Goal: Information Seeking & Learning: Understand process/instructions

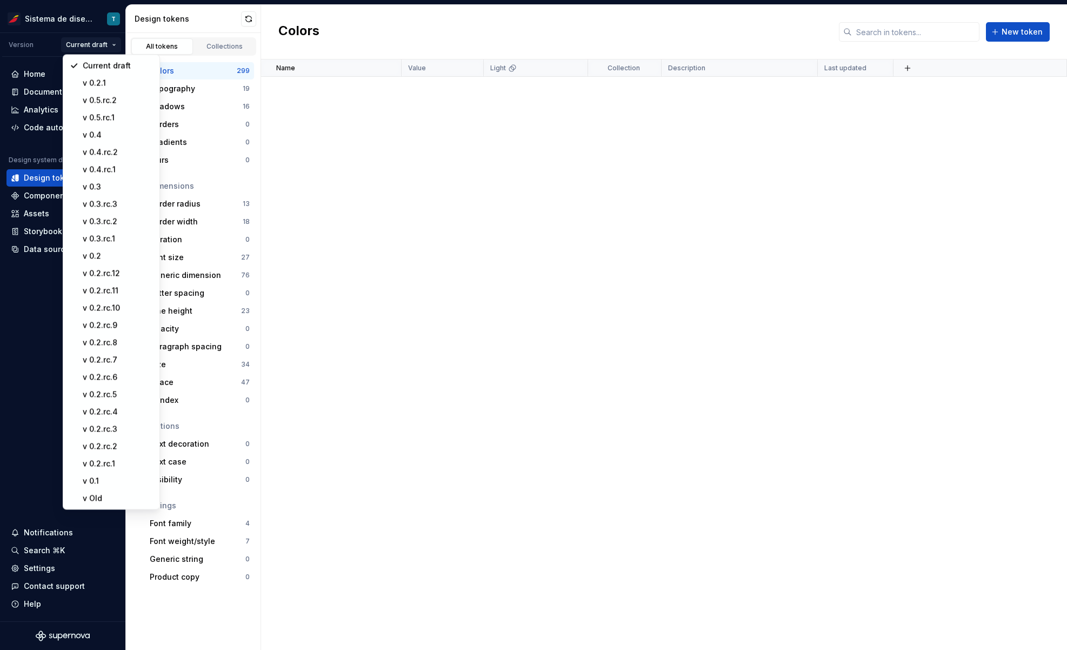
scroll to position [8422, 0]
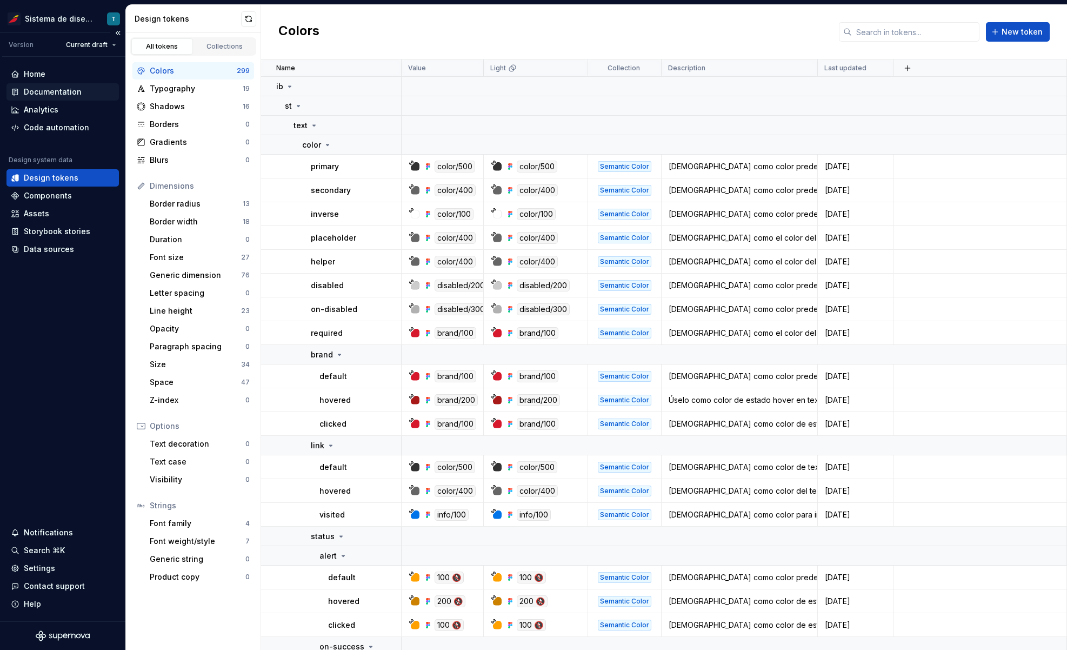
click at [93, 90] on div "Documentation" at bounding box center [63, 92] width 104 height 11
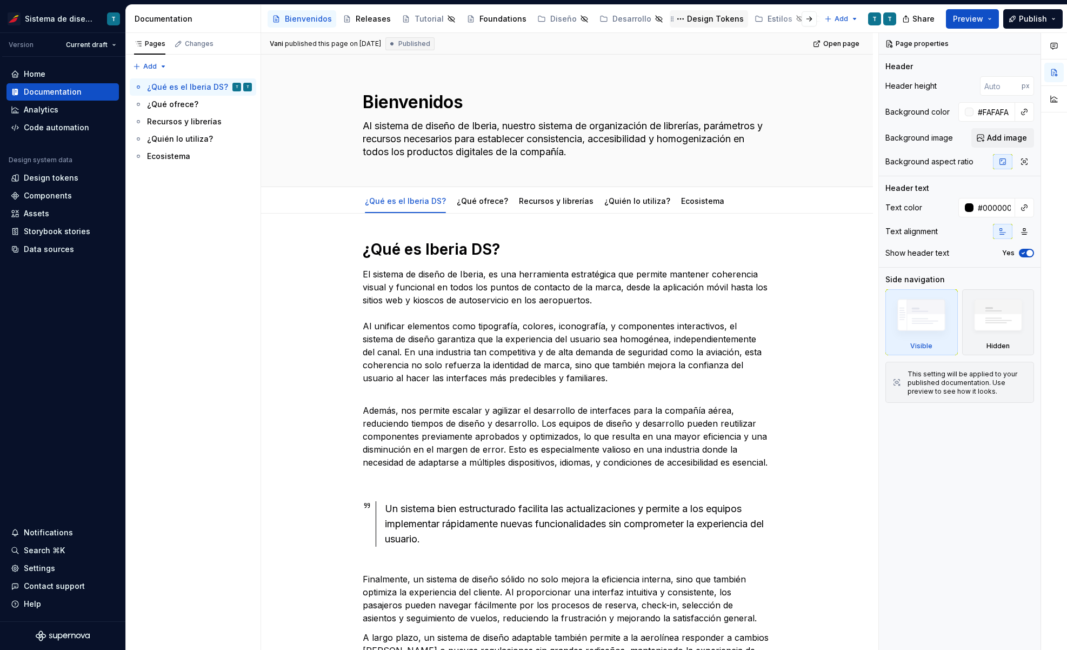
click at [706, 18] on div "Design Tokens" at bounding box center [715, 19] width 57 height 11
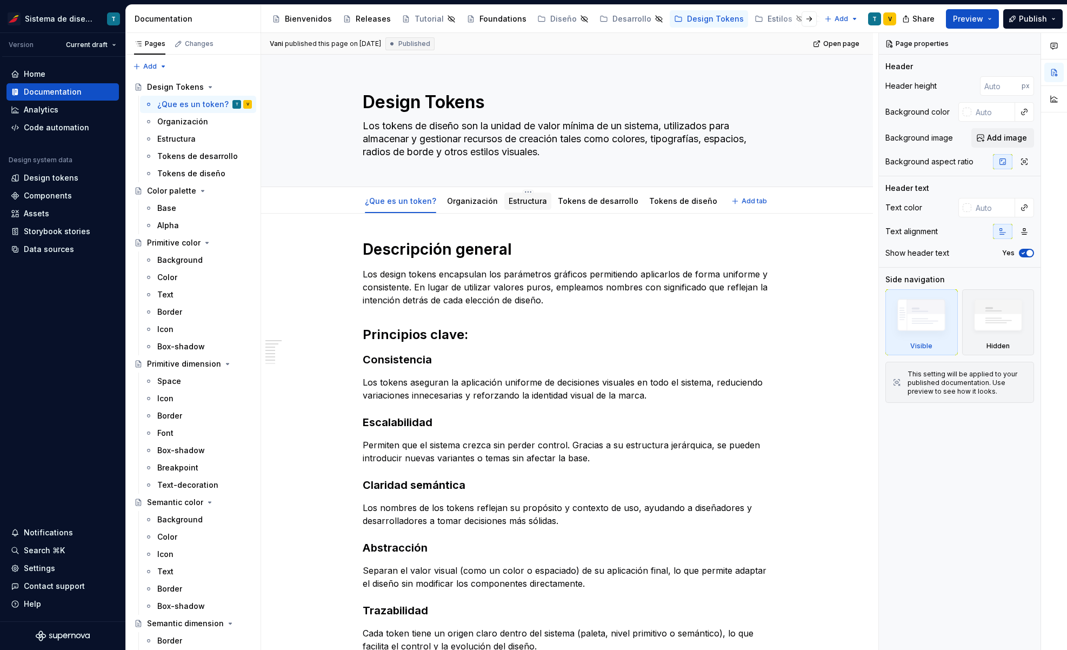
click at [523, 203] on link "Estructura" at bounding box center [528, 200] width 38 height 9
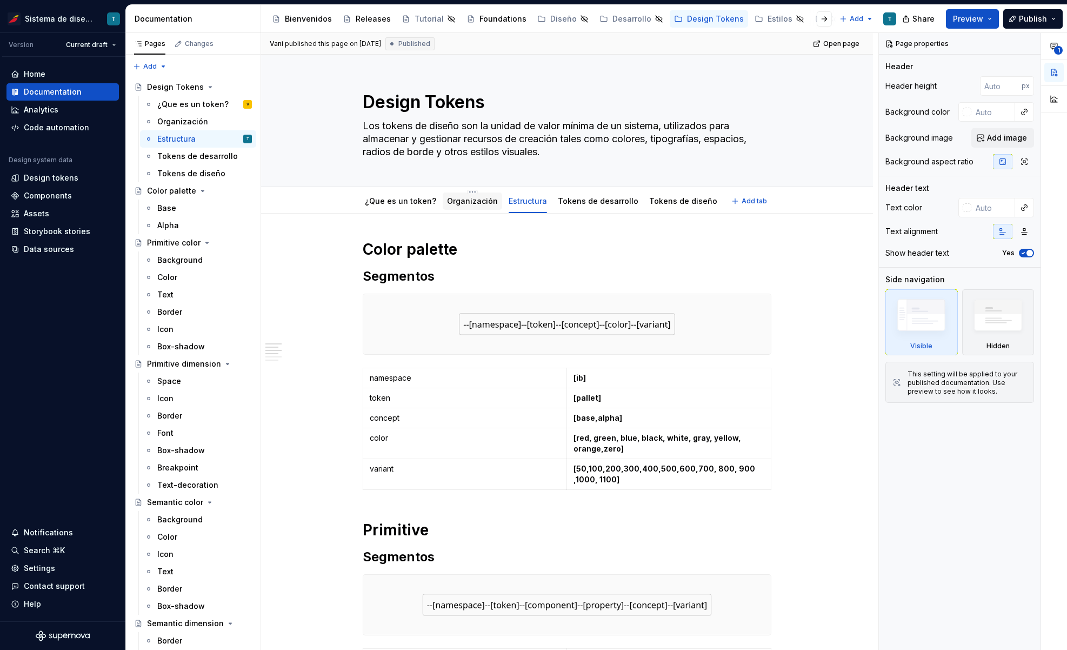
click at [463, 206] on div "Organización" at bounding box center [472, 201] width 51 height 11
click at [521, 205] on link "Estructura" at bounding box center [528, 200] width 38 height 9
click at [209, 156] on div "Tokens de desarrollo" at bounding box center [188, 156] width 62 height 11
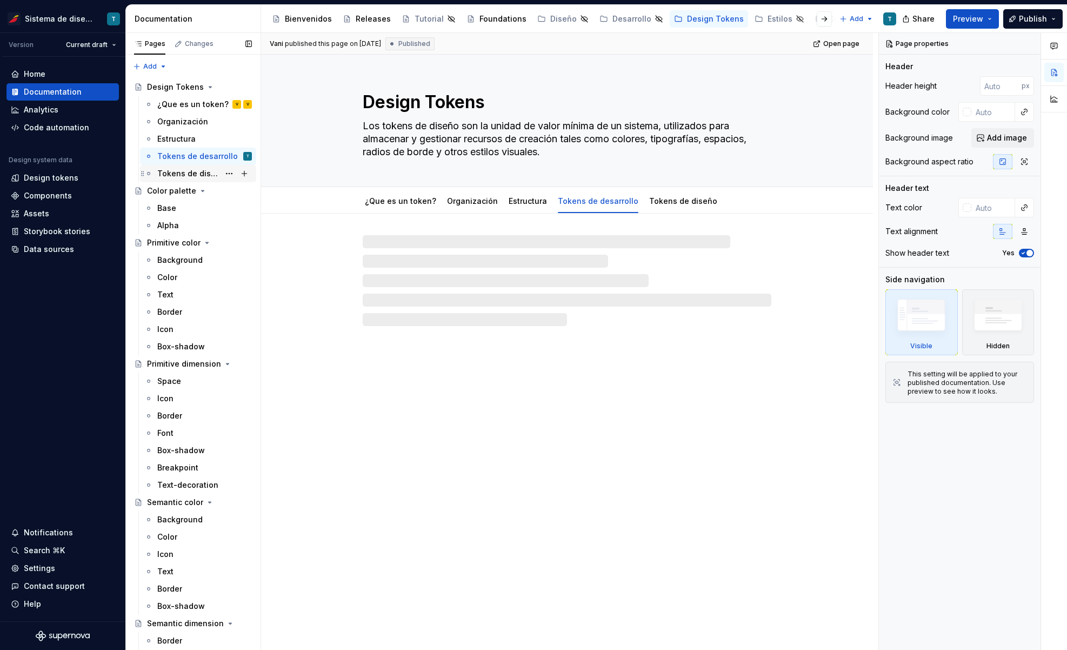
click at [209, 170] on div "Tokens de diseño" at bounding box center [188, 173] width 62 height 11
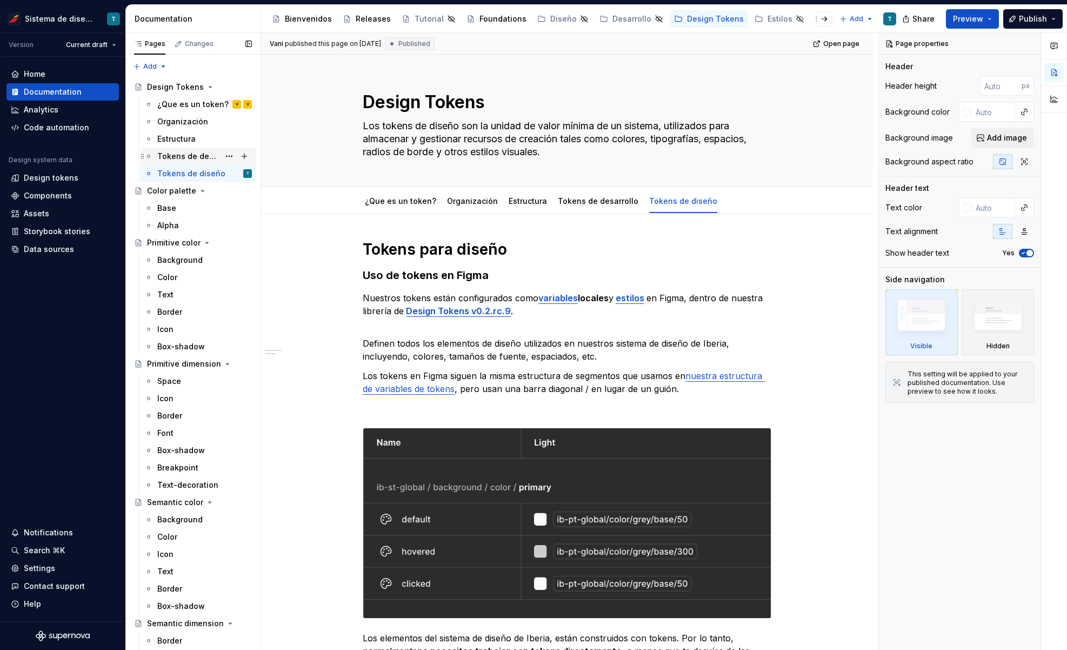
click at [208, 151] on div "Tokens de desarrollo" at bounding box center [188, 156] width 62 height 11
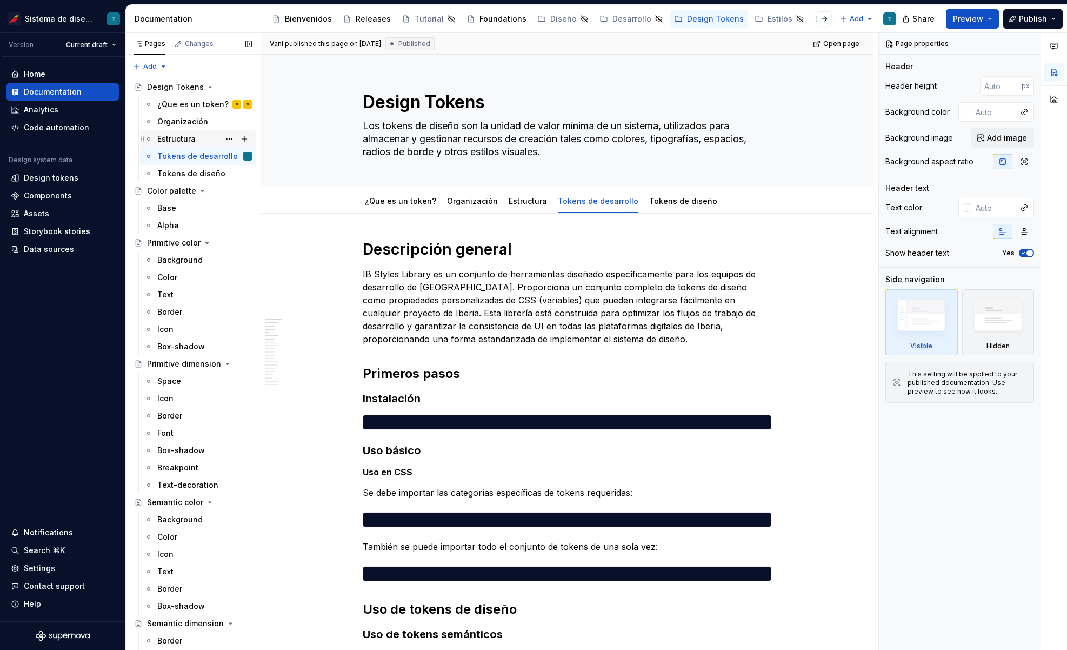
click at [208, 136] on div "Estructura" at bounding box center [204, 138] width 95 height 15
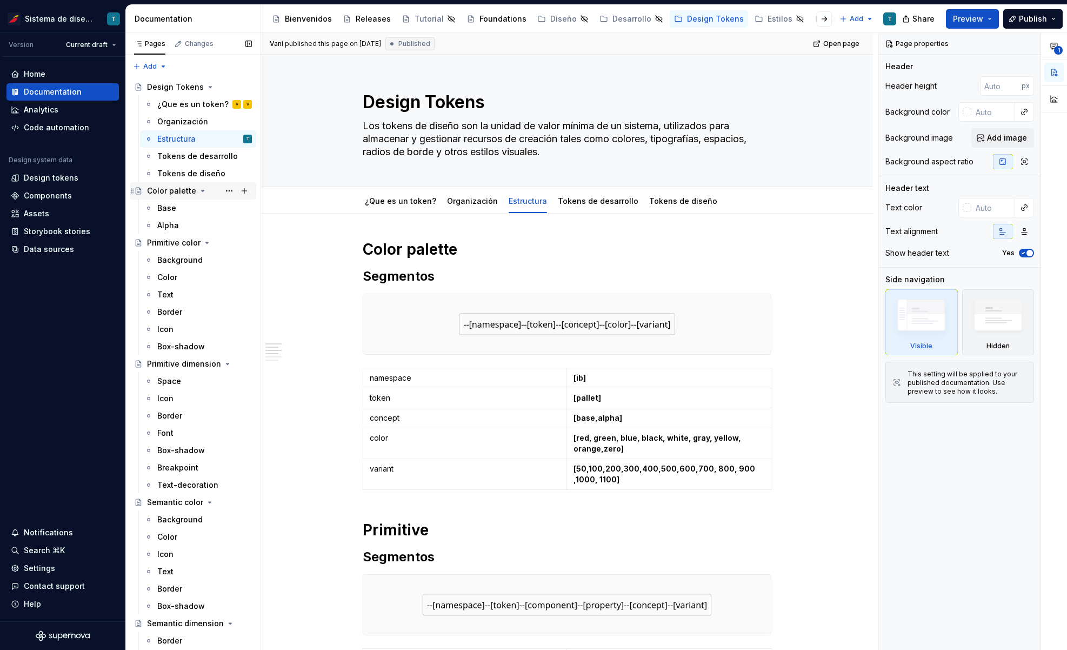
click at [166, 192] on div "Color palette" at bounding box center [171, 190] width 49 height 11
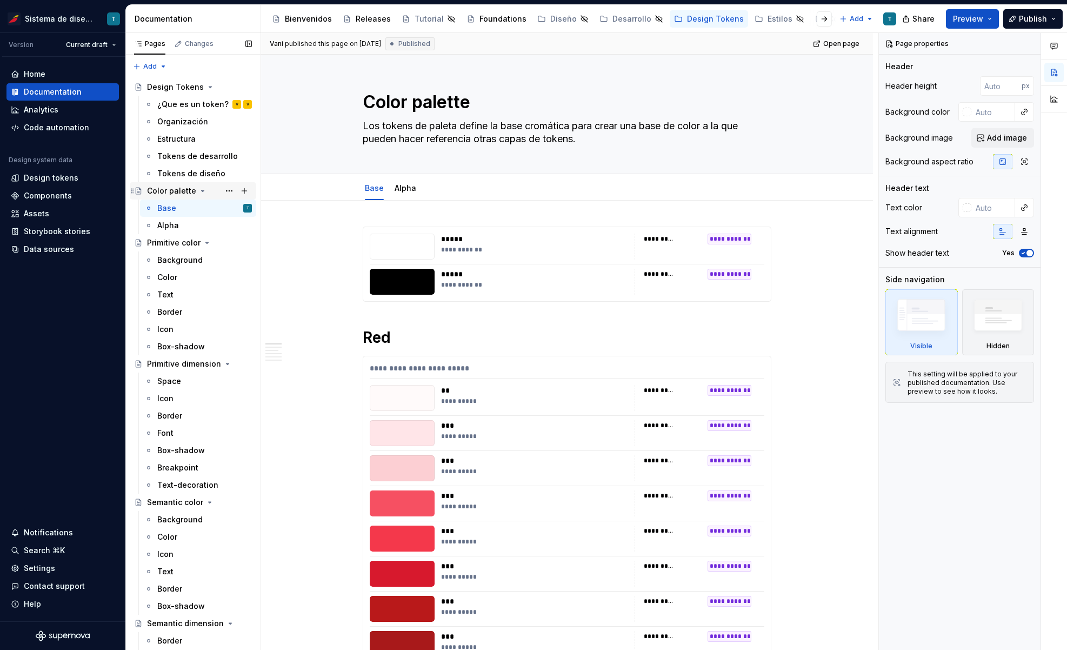
click at [202, 190] on icon "Page tree" at bounding box center [203, 190] width 3 height 1
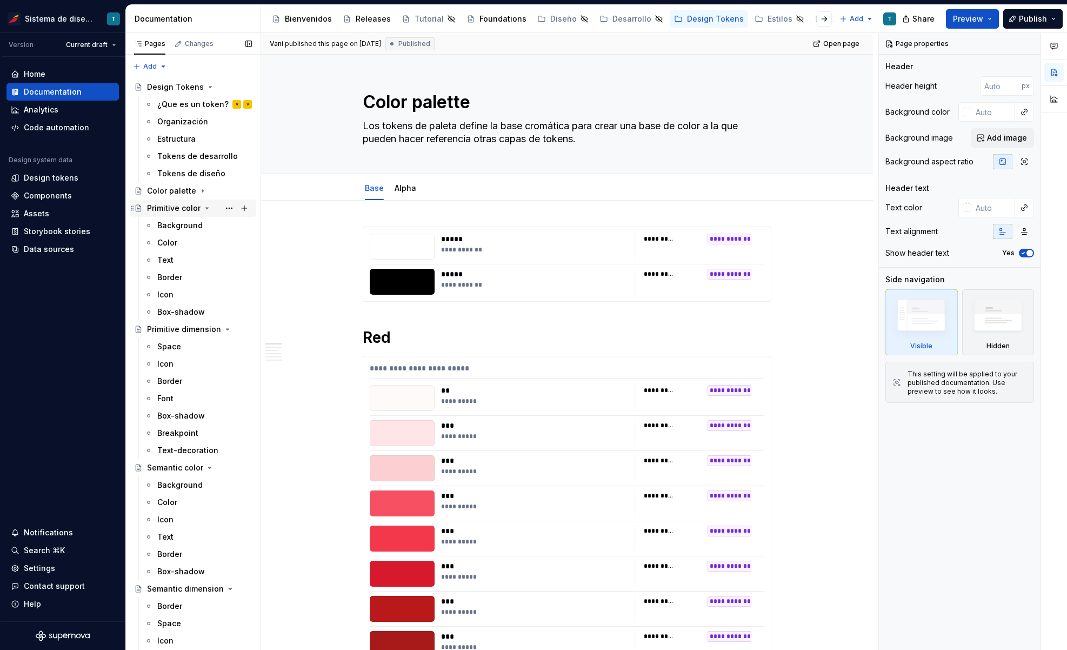
click at [203, 206] on icon "Page tree" at bounding box center [207, 208] width 9 height 9
click at [215, 224] on icon "Page tree" at bounding box center [215, 225] width 9 height 9
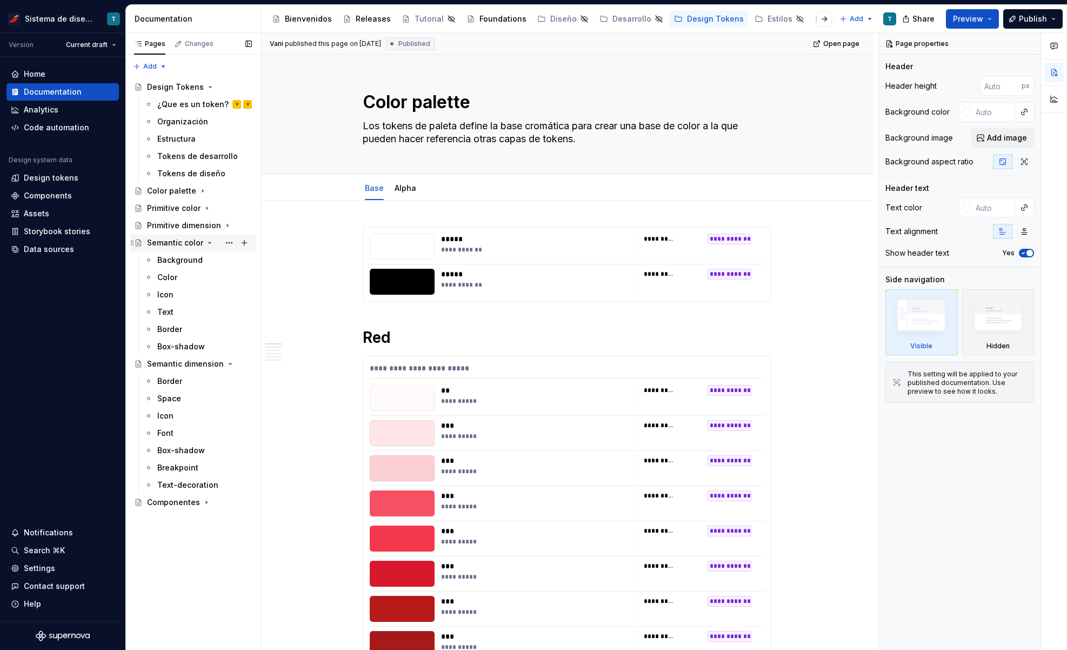
click at [208, 241] on icon "Page tree" at bounding box center [209, 242] width 9 height 9
click at [215, 261] on icon "Page tree" at bounding box center [215, 260] width 3 height 1
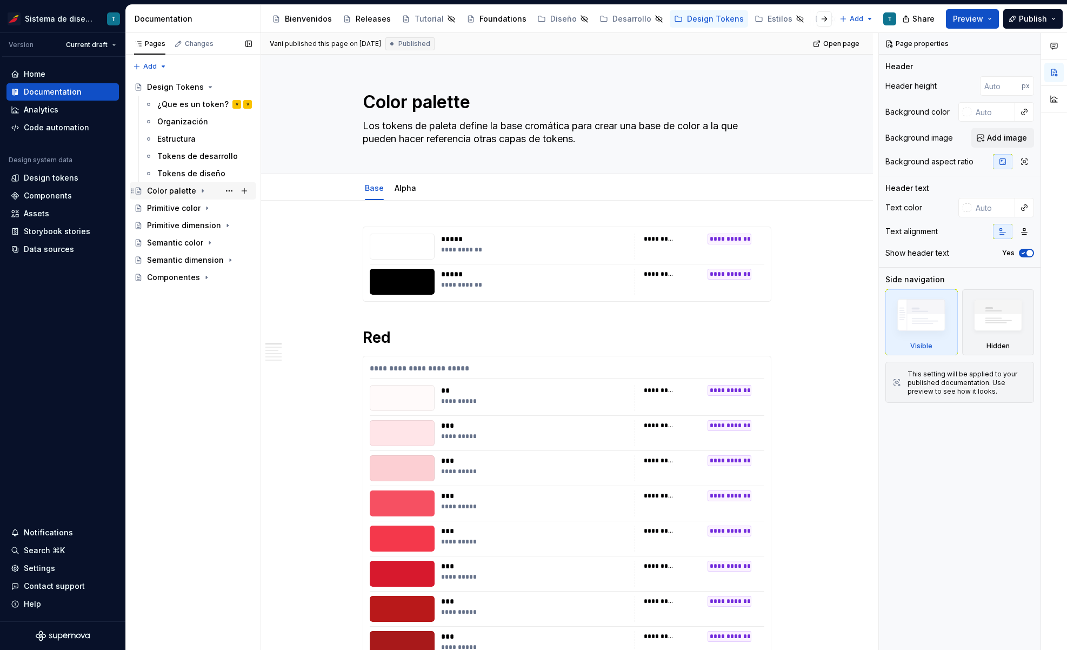
click at [176, 189] on div "Color palette" at bounding box center [171, 190] width 49 height 11
click at [206, 242] on icon "Page tree" at bounding box center [207, 242] width 9 height 9
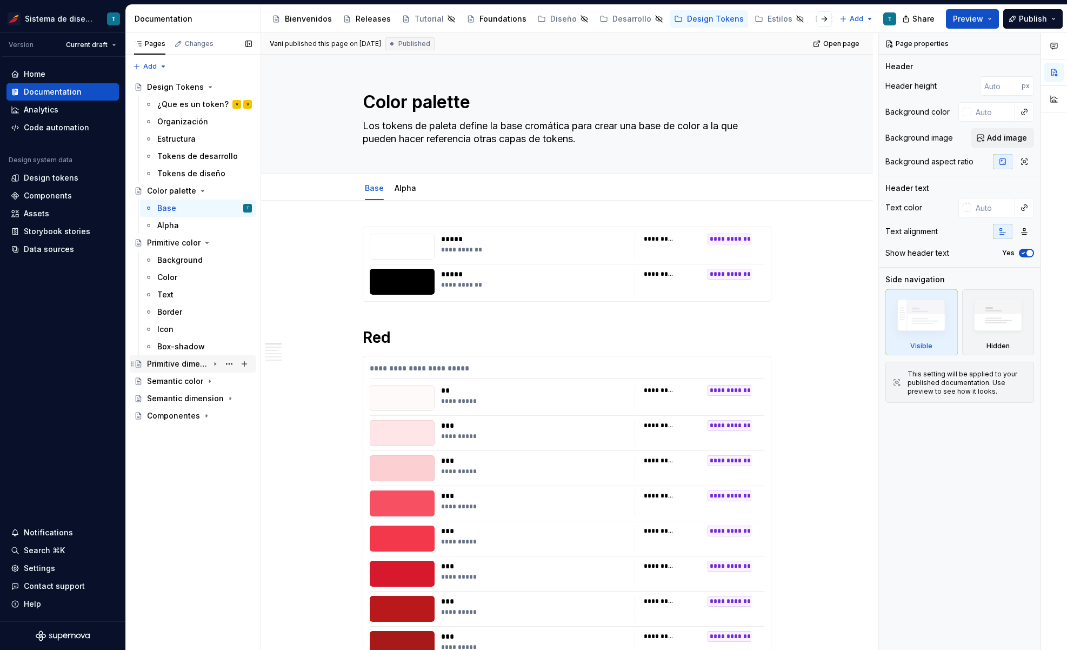
click at [215, 364] on icon "Page tree" at bounding box center [215, 364] width 1 height 3
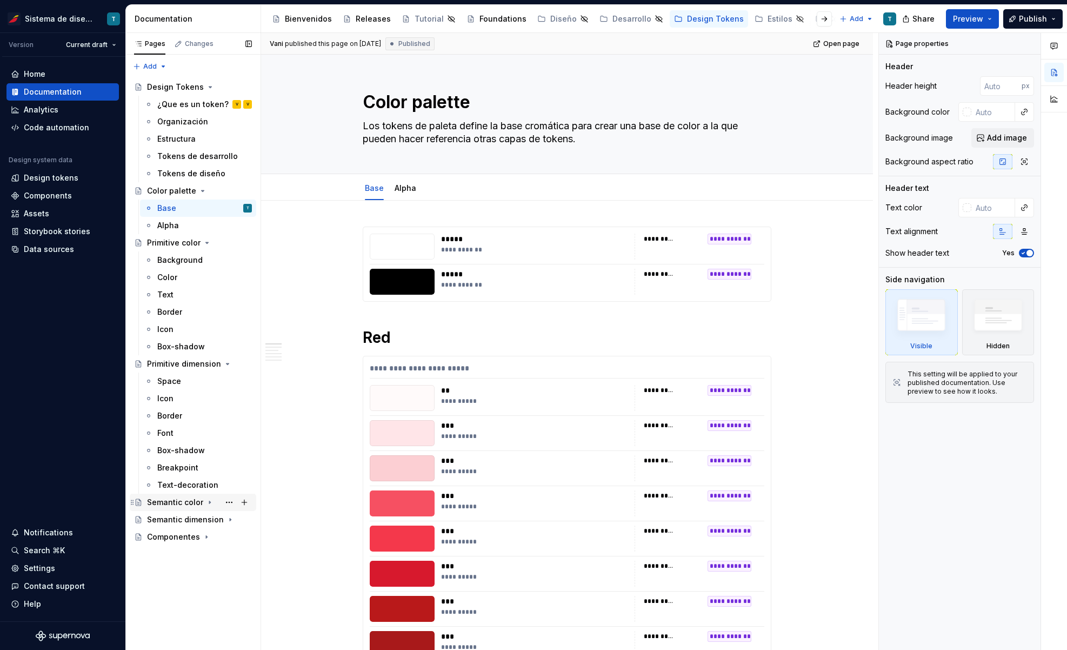
click at [207, 501] on icon "Page tree" at bounding box center [209, 502] width 9 height 9
type textarea "*"
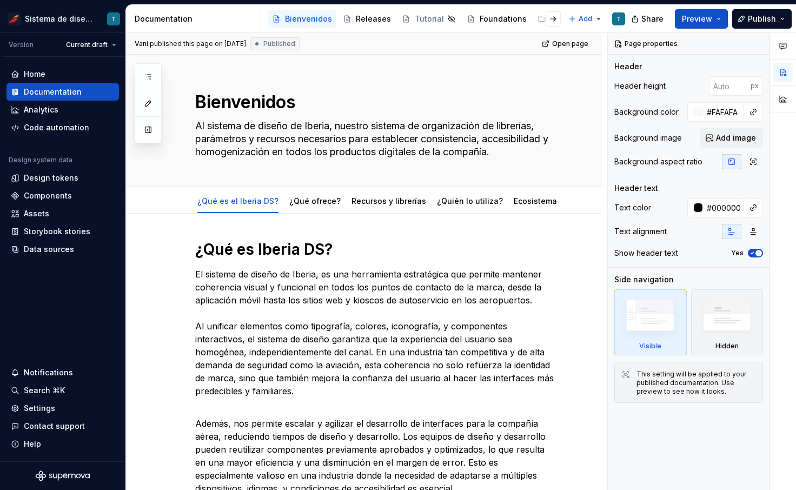
type textarea "*"
